Goal: Task Accomplishment & Management: Manage account settings

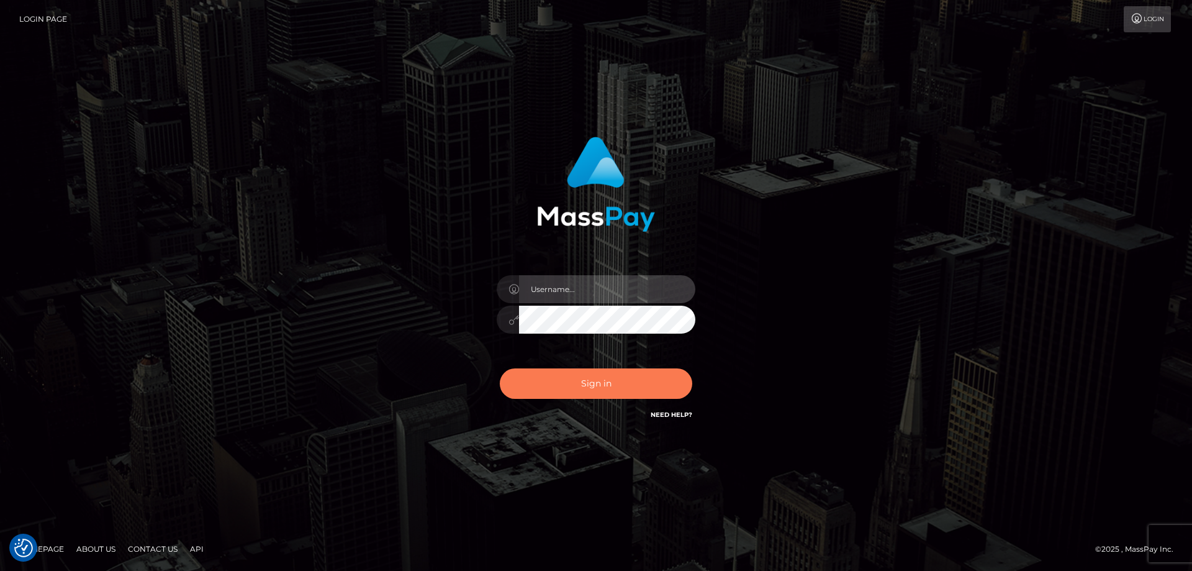
type input "emmy.navach"
click at [628, 396] on button "Sign in" at bounding box center [596, 383] width 192 height 30
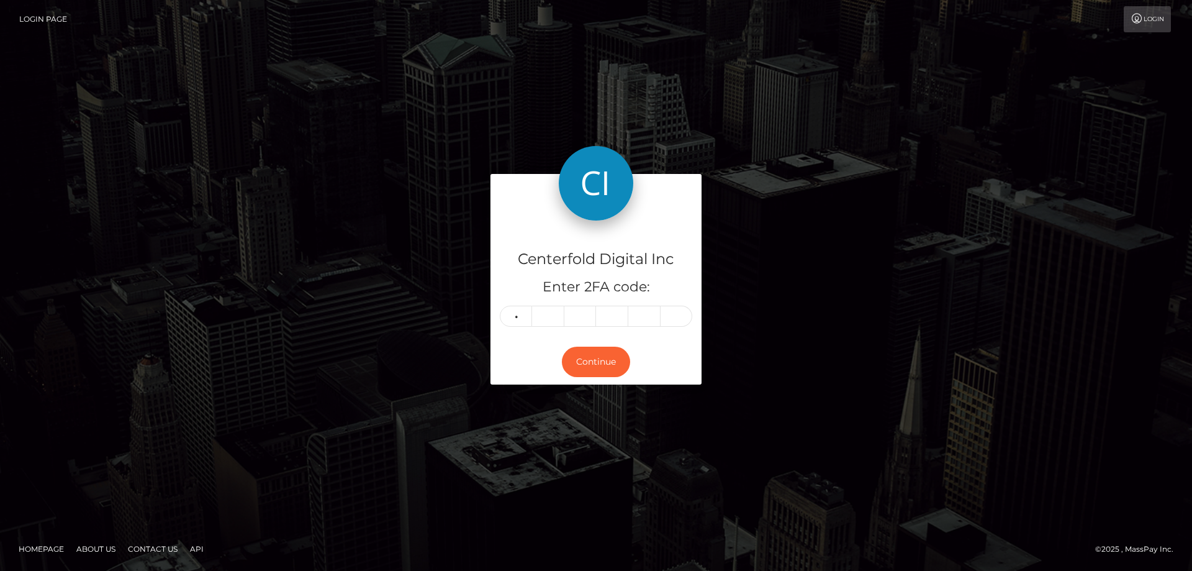
type input "6"
type input "1"
type input "9"
type input "1"
type input "8"
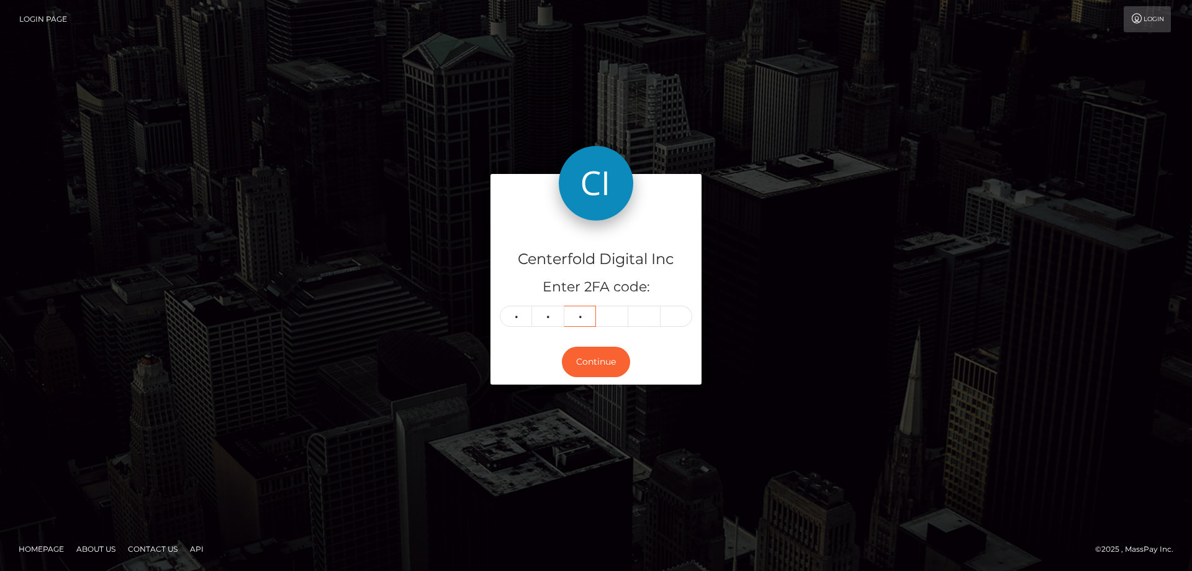
type input "4"
type input "9"
type input "7"
type input "9"
